Goal: Task Accomplishment & Management: Manage account settings

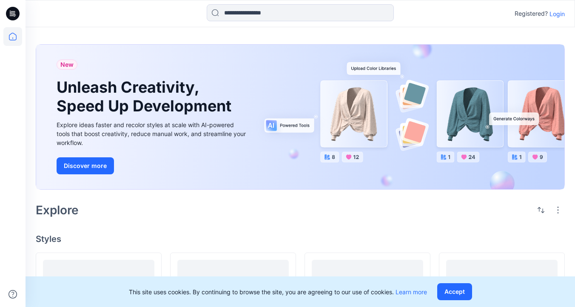
click at [559, 15] on p "Login" at bounding box center [557, 13] width 15 height 9
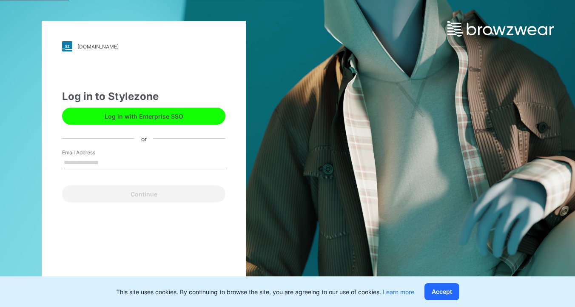
click at [0, 307] on com-1password-button at bounding box center [0, 307] width 0 height 0
type input "**********"
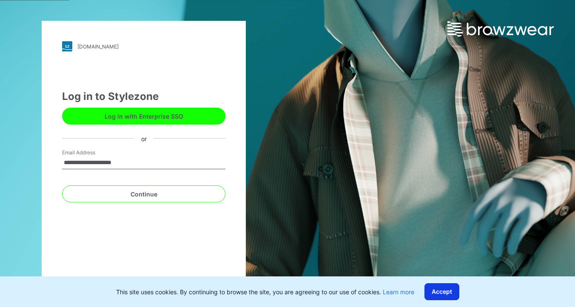
click at [454, 292] on button "Accept" at bounding box center [442, 291] width 35 height 17
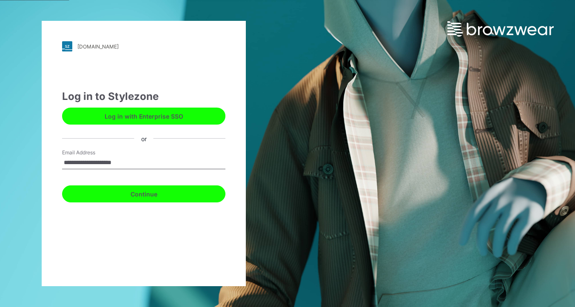
click at [168, 197] on button "Continue" at bounding box center [143, 194] width 163 height 17
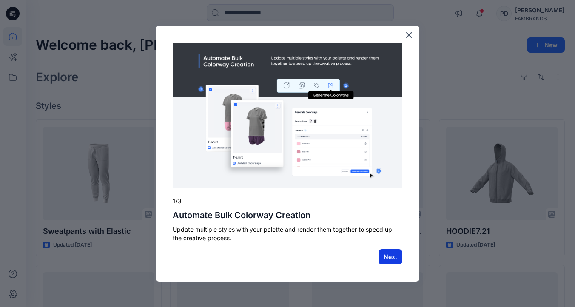
click at [394, 258] on button "Next" at bounding box center [391, 256] width 24 height 15
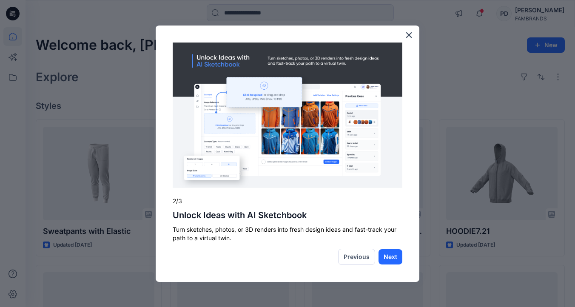
click at [394, 258] on button "Next" at bounding box center [391, 256] width 24 height 15
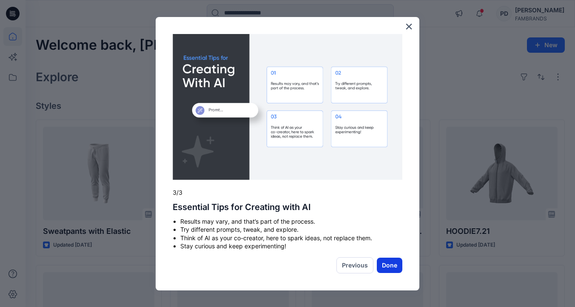
click at [392, 269] on button "Done" at bounding box center [390, 265] width 26 height 15
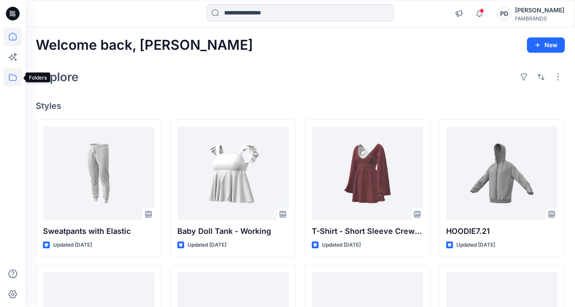
click at [12, 77] on icon at bounding box center [12, 77] width 19 height 19
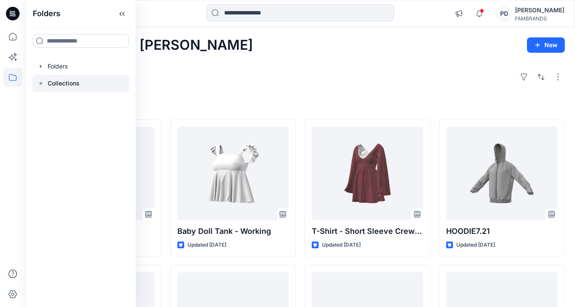
click at [54, 85] on p "Collections" at bounding box center [64, 83] width 32 height 10
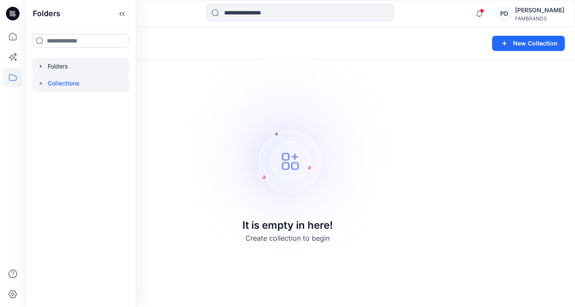
click at [42, 66] on icon "button" at bounding box center [40, 66] width 7 height 7
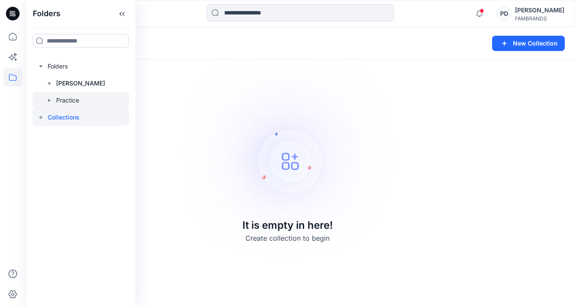
click at [70, 100] on div at bounding box center [80, 100] width 97 height 17
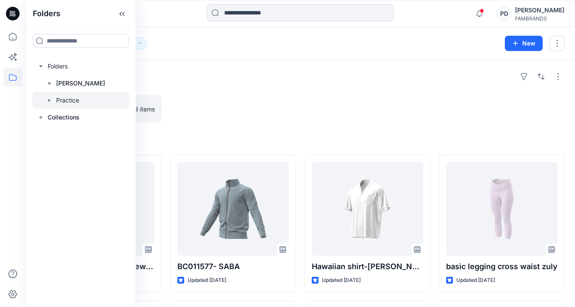
click at [49, 100] on icon "button" at bounding box center [50, 100] width 2 height 3
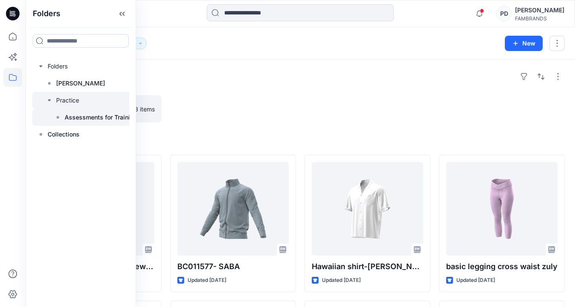
click at [83, 120] on p "Assessments for Training" at bounding box center [101, 117] width 73 height 10
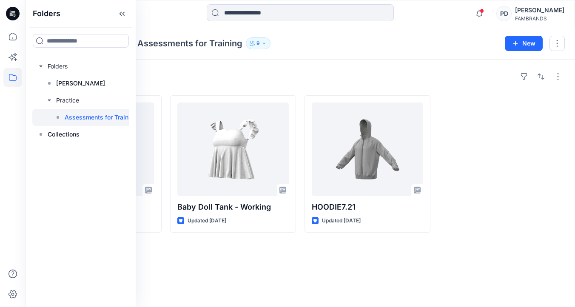
click at [418, 80] on div "Styles" at bounding box center [300, 77] width 529 height 14
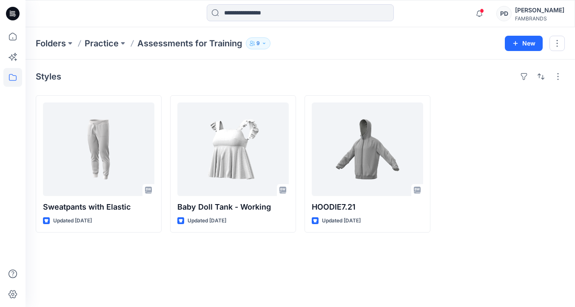
click at [527, 17] on div "FAMBRANDS" at bounding box center [539, 18] width 49 height 6
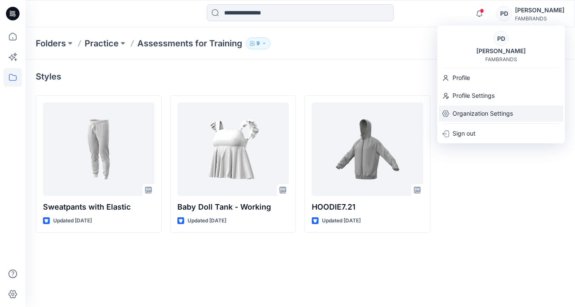
click at [478, 115] on p "Organization Settings" at bounding box center [483, 114] width 60 height 16
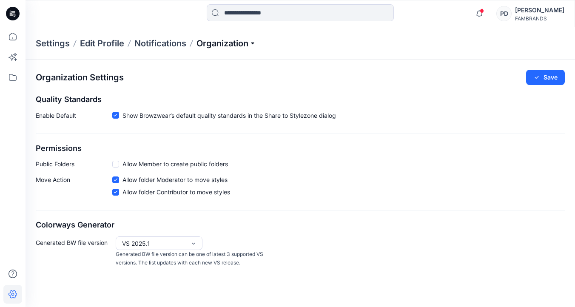
click at [255, 43] on p "Organization" at bounding box center [227, 43] width 60 height 12
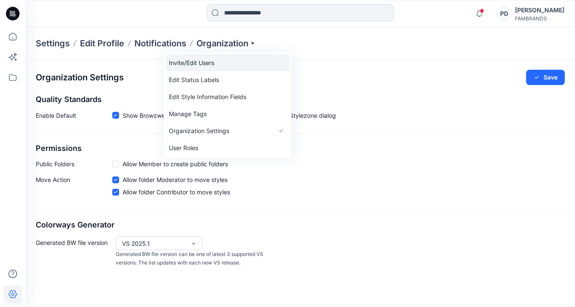
click at [217, 64] on link "Invite/Edit Users" at bounding box center [228, 62] width 124 height 17
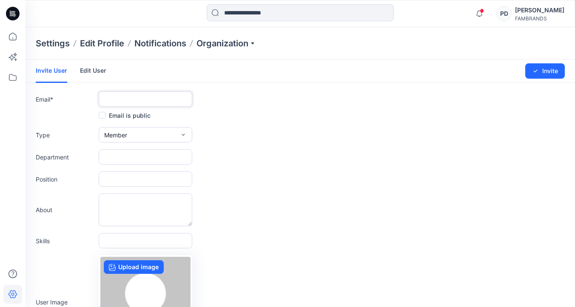
click at [159, 99] on input "text" at bounding box center [146, 99] width 94 height 15
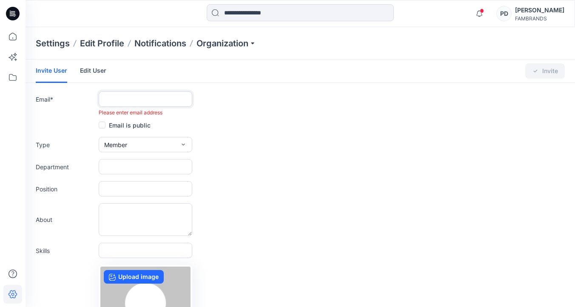
click at [120, 103] on input "text" at bounding box center [146, 99] width 94 height 15
paste input "**********"
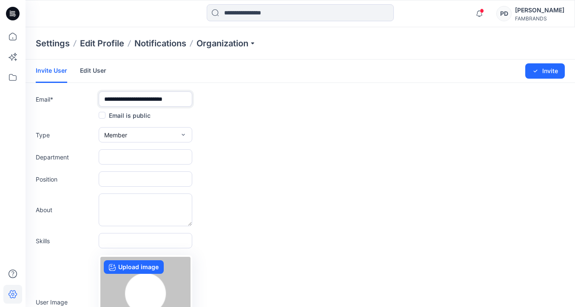
type input "**********"
click at [128, 157] on input "text" at bounding box center [146, 156] width 94 height 15
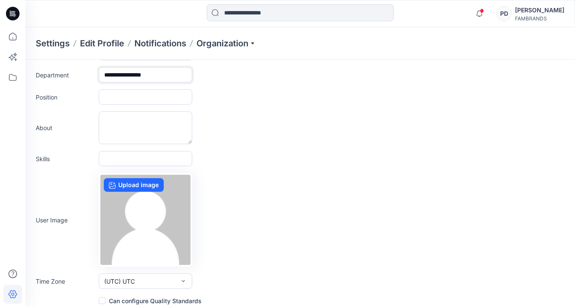
scroll to position [88, 0]
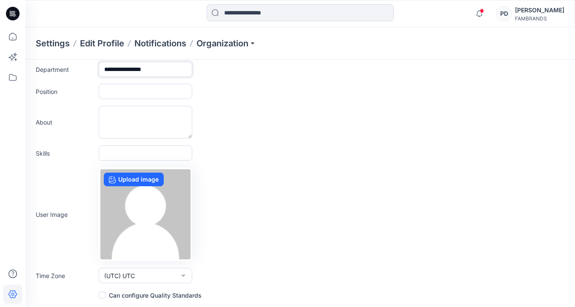
type input "**********"
click at [102, 295] on span at bounding box center [102, 295] width 7 height 7
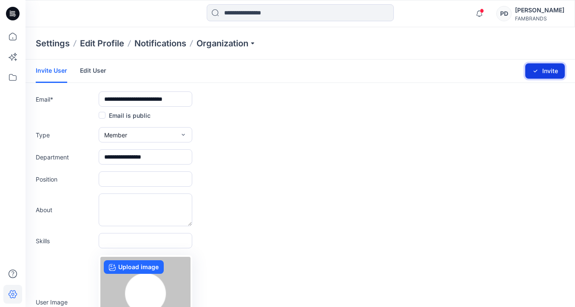
click at [550, 72] on button "Invite" at bounding box center [546, 70] width 40 height 15
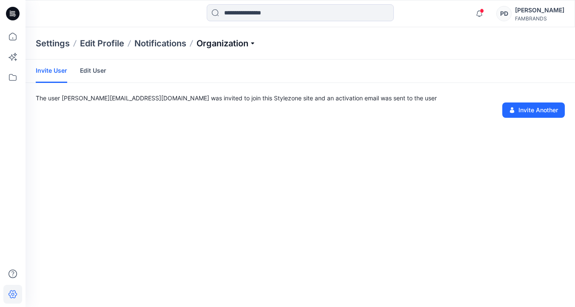
click at [255, 43] on p "Organization" at bounding box center [227, 43] width 60 height 12
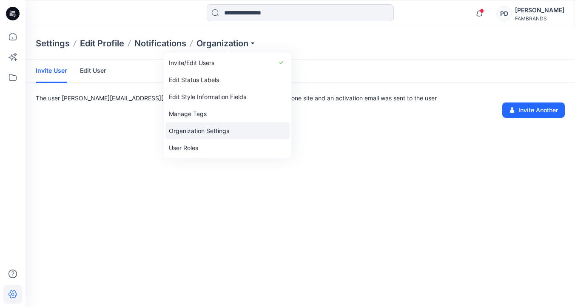
click at [225, 131] on link "Organization Settings" at bounding box center [228, 131] width 124 height 17
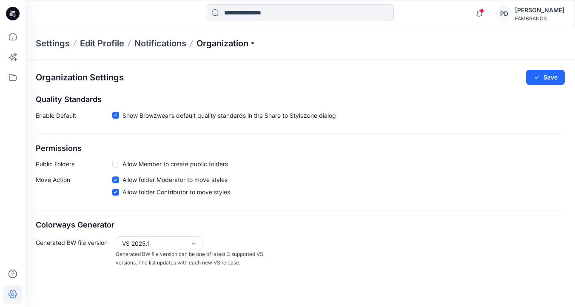
click at [253, 44] on p "Organization" at bounding box center [227, 43] width 60 height 12
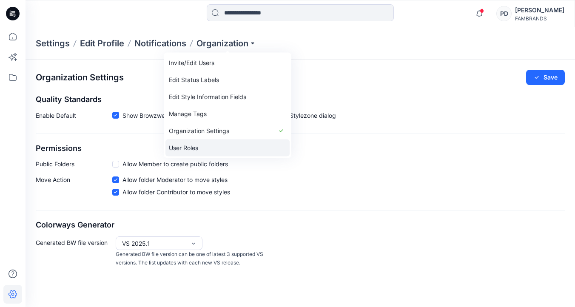
click at [195, 147] on link "User Roles" at bounding box center [228, 148] width 124 height 17
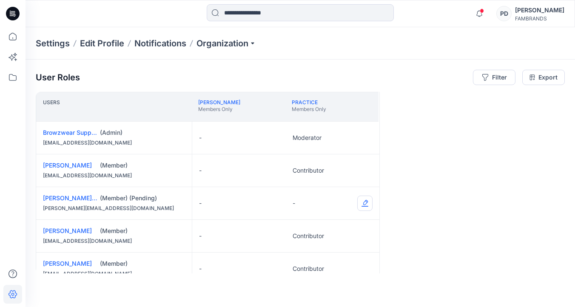
click at [366, 202] on button "Edit Role" at bounding box center [365, 203] width 15 height 15
click at [315, 269] on button "Moderator" at bounding box center [325, 269] width 92 height 15
click at [15, 78] on icon at bounding box center [12, 77] width 19 height 19
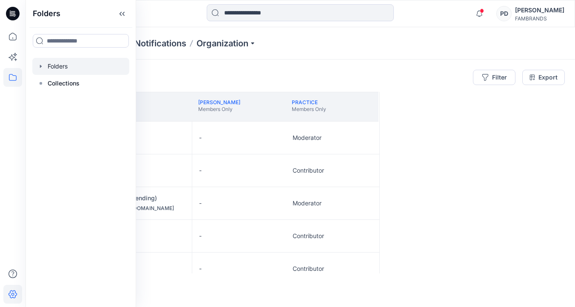
click at [43, 67] on icon "button" at bounding box center [40, 66] width 7 height 7
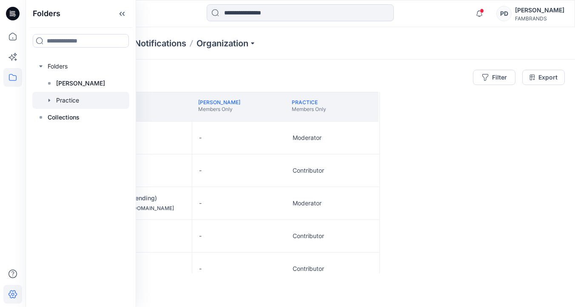
click at [50, 100] on icon "button" at bounding box center [49, 100] width 7 height 7
click at [231, 77] on div "User Roles Filter Export" at bounding box center [300, 77] width 529 height 15
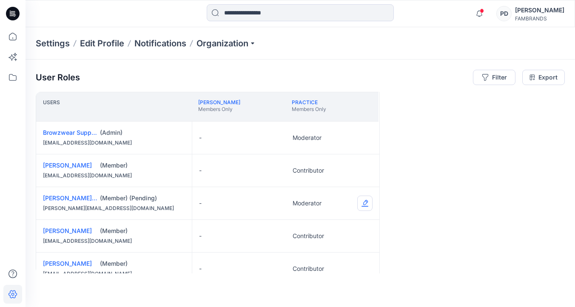
click at [366, 204] on button "Edit Role" at bounding box center [365, 203] width 15 height 15
click at [320, 255] on button "Contributor" at bounding box center [325, 254] width 92 height 15
click at [11, 78] on icon at bounding box center [12, 77] width 19 height 19
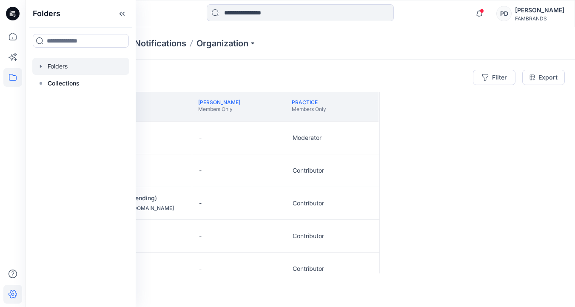
click at [41, 66] on icon "button" at bounding box center [40, 66] width 7 height 7
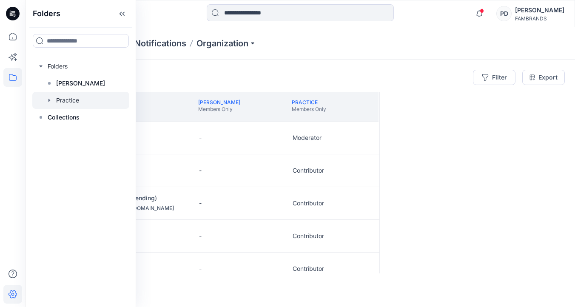
click at [48, 98] on icon "button" at bounding box center [49, 100] width 7 height 7
click at [165, 17] on div at bounding box center [300, 13] width 275 height 19
